Goal: Book appointment/travel/reservation

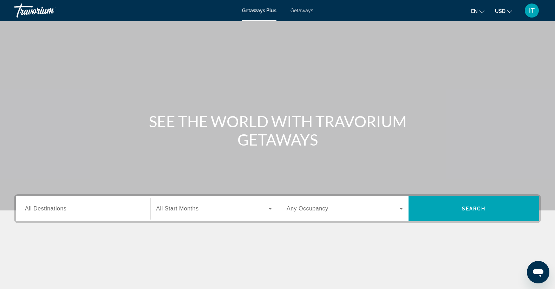
click at [506, 12] on button "USD USD ($) MXN (Mex$) CAD (Can$) GBP (£) EUR (€) AUD (A$) NZD (NZ$) CNY (CN¥)" at bounding box center [503, 11] width 17 height 10
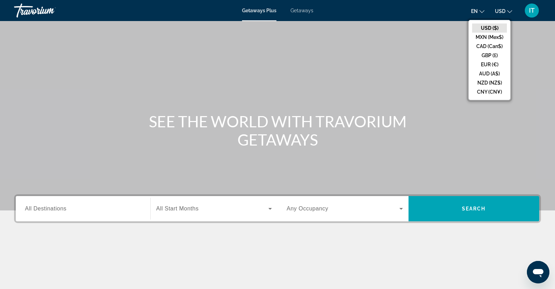
click at [483, 45] on button "CAD (Can$)" at bounding box center [489, 46] width 35 height 9
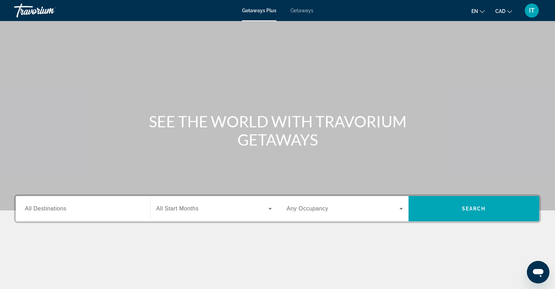
click at [65, 209] on span "All Destinations" at bounding box center [45, 209] width 41 height 6
click at [65, 209] on input "Destination All Destinations" at bounding box center [83, 209] width 116 height 8
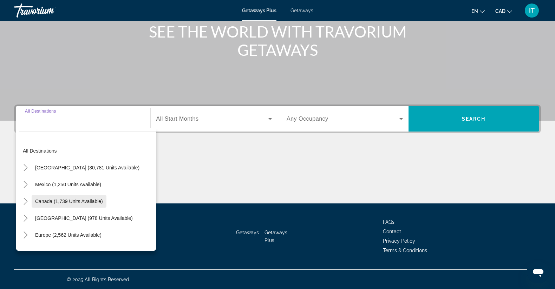
scroll to position [90, 0]
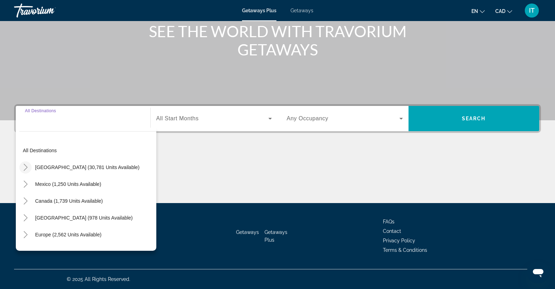
click at [28, 167] on icon "Toggle United States (30,781 units available)" at bounding box center [25, 167] width 7 height 7
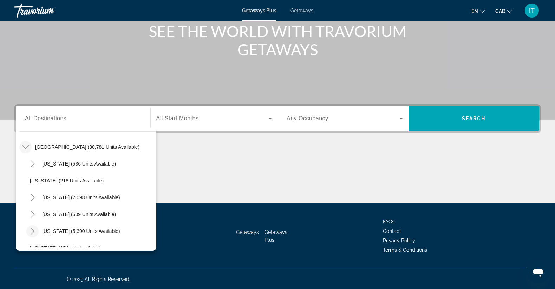
click at [37, 230] on mat-icon "Toggle Florida (5,390 units available)" at bounding box center [32, 231] width 12 height 12
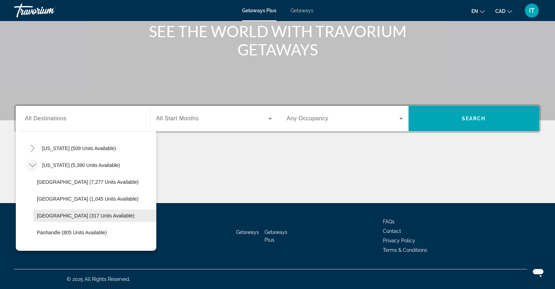
scroll to position [91, 0]
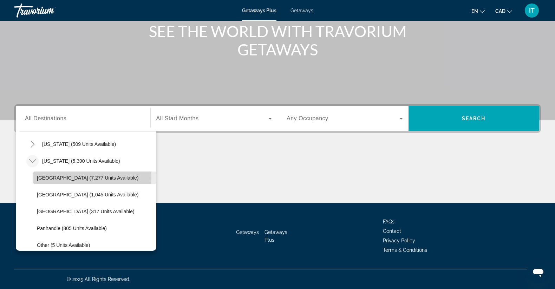
click at [52, 178] on span "[GEOGRAPHIC_DATA] (7,277 units available)" at bounding box center [87, 178] width 101 height 6
type input "**********"
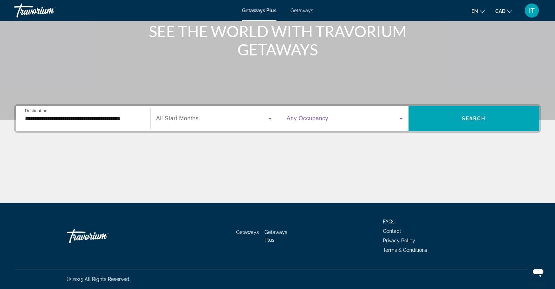
click at [401, 118] on icon "Search widget" at bounding box center [401, 119] width 4 height 2
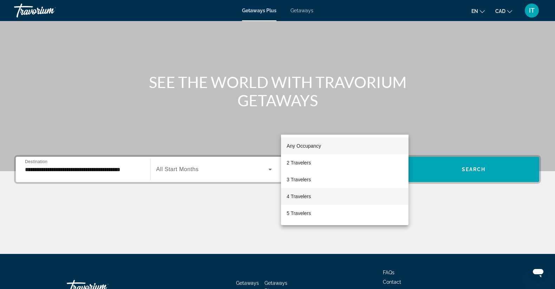
scroll to position [90, 0]
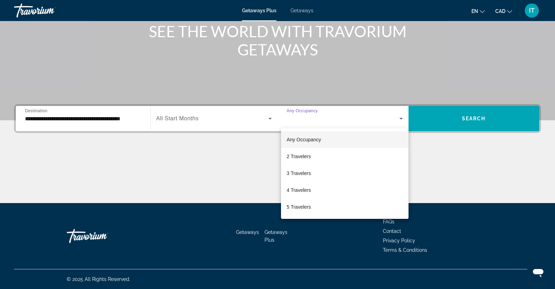
click at [204, 119] on div at bounding box center [277, 144] width 555 height 289
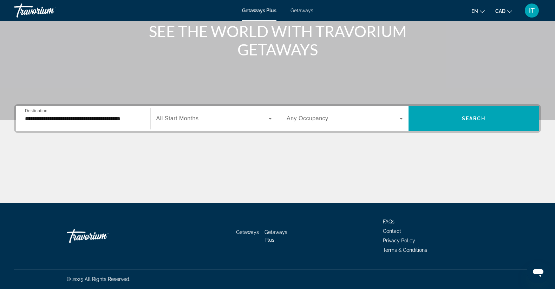
click at [268, 117] on icon "Search widget" at bounding box center [270, 118] width 8 height 8
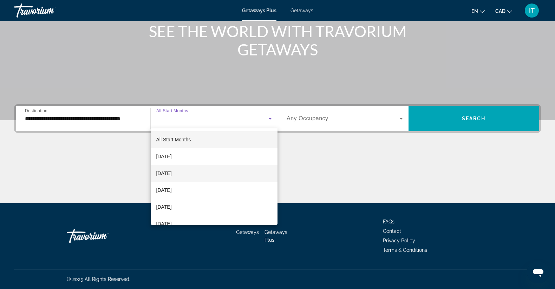
click at [170, 176] on span "[DATE]" at bounding box center [163, 173] width 15 height 8
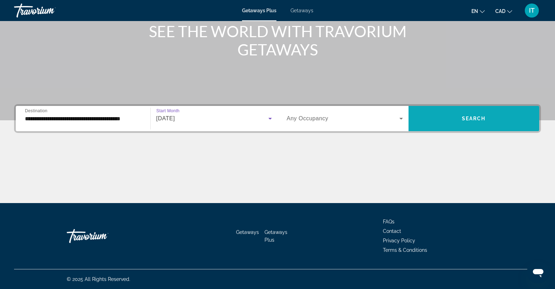
click at [478, 131] on span "Search widget" at bounding box center [473, 118] width 131 height 25
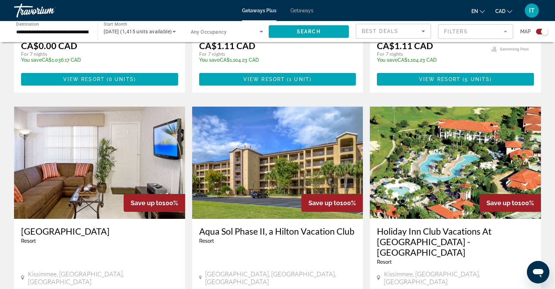
scroll to position [737, 0]
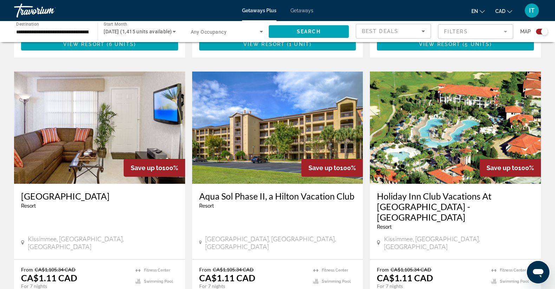
click at [406, 191] on h3 "Holiday Inn Club Vacations At [GEOGRAPHIC_DATA] - [GEOGRAPHIC_DATA]" at bounding box center [455, 207] width 157 height 32
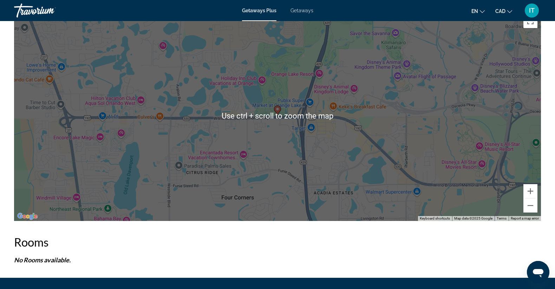
scroll to position [1116, 0]
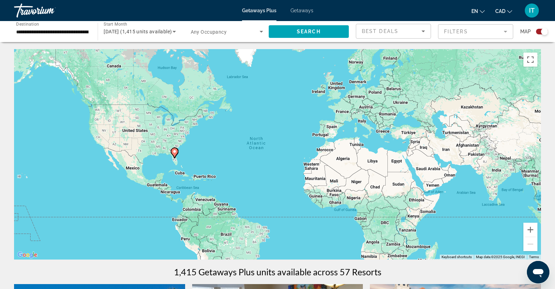
click at [363, 124] on div "To activate drag with keyboard, press Alt + Enter. Once in keyboard drag state,…" at bounding box center [277, 154] width 527 height 211
click at [363, 123] on div "To activate drag with keyboard, press Alt + Enter. Once in keyboard drag state,…" at bounding box center [277, 154] width 527 height 211
click at [85, 31] on input "**********" at bounding box center [52, 32] width 72 height 8
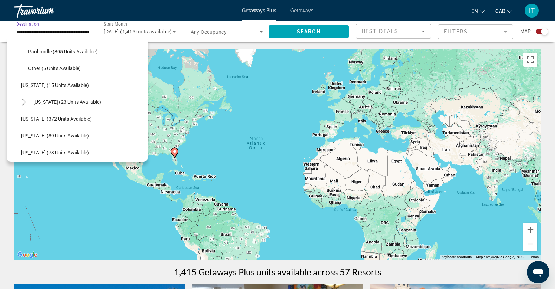
scroll to position [176, 0]
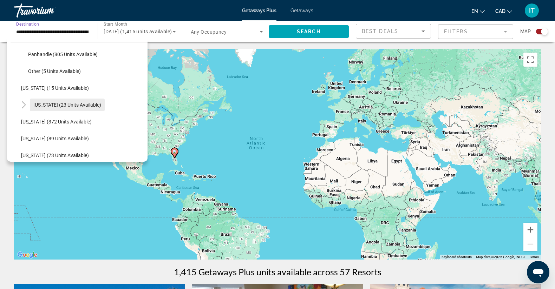
click at [34, 100] on span "Search widget" at bounding box center [67, 105] width 75 height 17
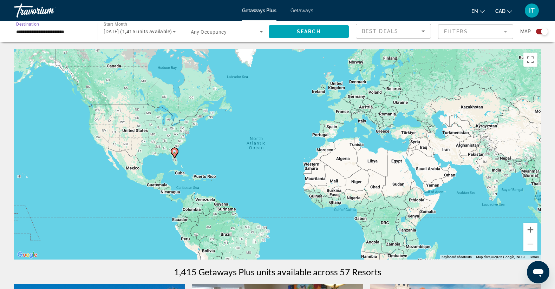
click at [41, 31] on input "**********" at bounding box center [52, 32] width 72 height 8
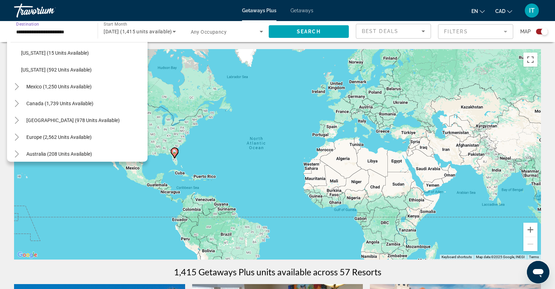
scroll to position [737, 0]
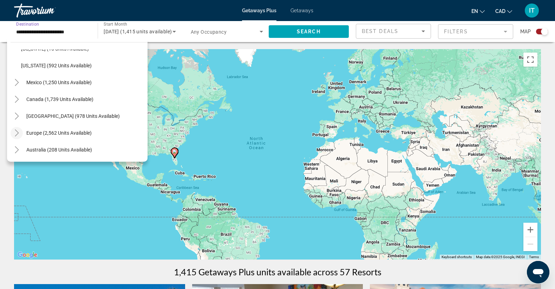
click at [17, 131] on icon "Toggle Europe (2,562 units available)" at bounding box center [16, 133] width 7 height 7
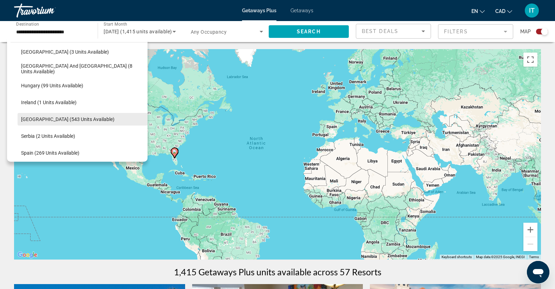
scroll to position [953, 0]
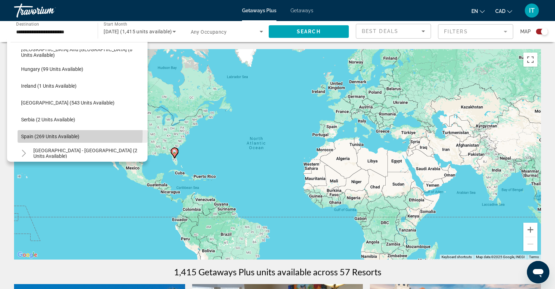
click at [29, 134] on span "Spain (269 units available)" at bounding box center [50, 137] width 58 height 6
type input "**********"
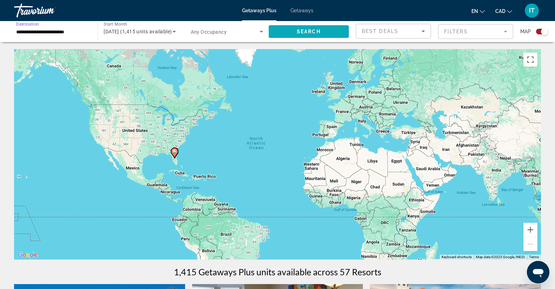
click at [304, 32] on span "Search" at bounding box center [309, 32] width 24 height 6
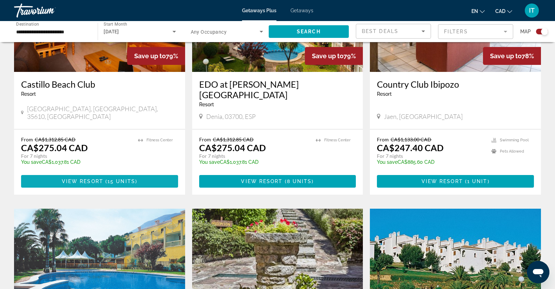
scroll to position [702, 0]
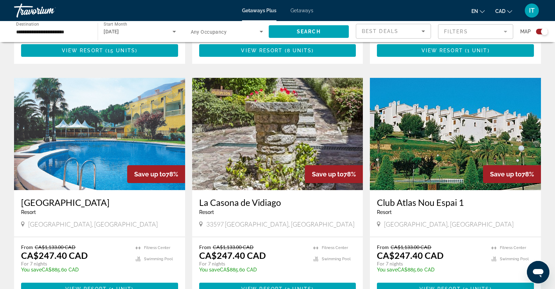
click at [73, 158] on img "Main content" at bounding box center [99, 134] width 171 height 112
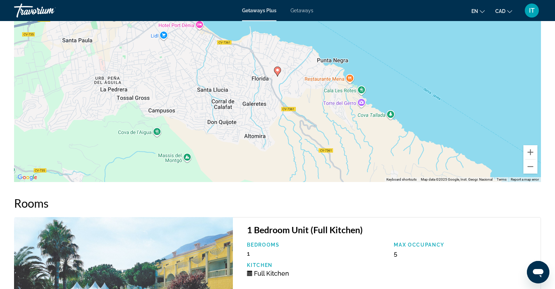
scroll to position [878, 0]
